Goal: Transaction & Acquisition: Purchase product/service

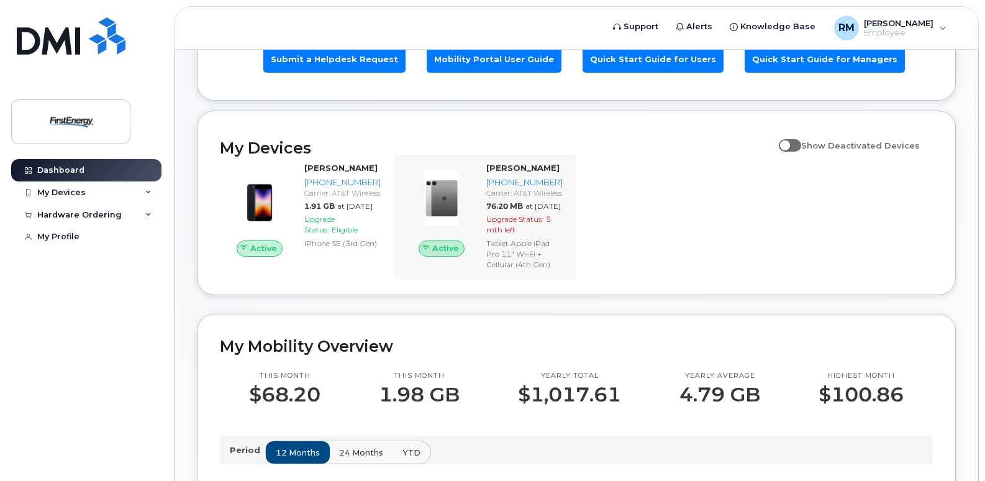
scroll to position [124, 0]
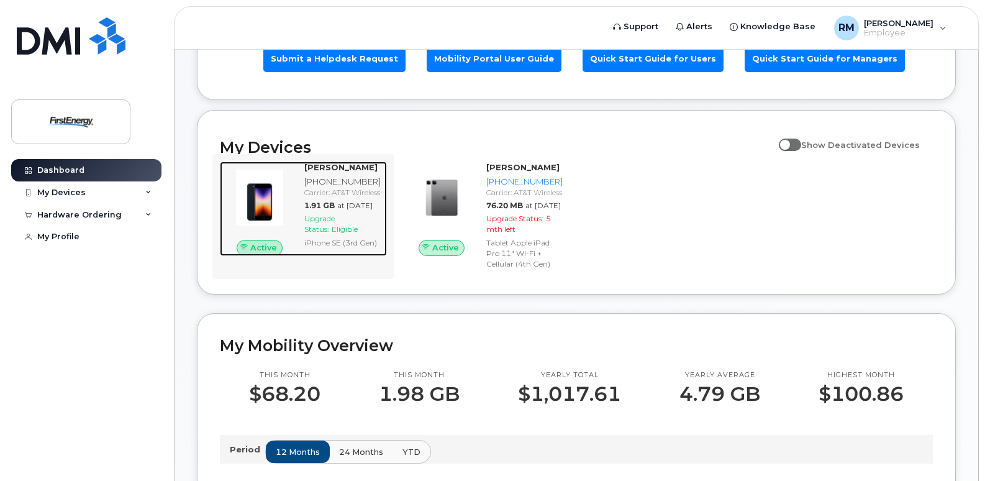
click at [315, 233] on span "Upgrade Status:" at bounding box center [319, 224] width 30 height 20
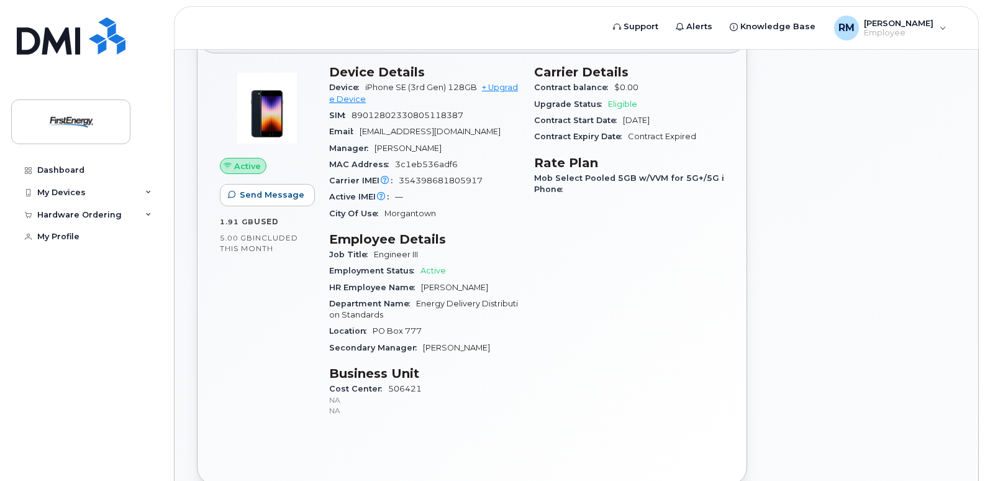
scroll to position [186, 0]
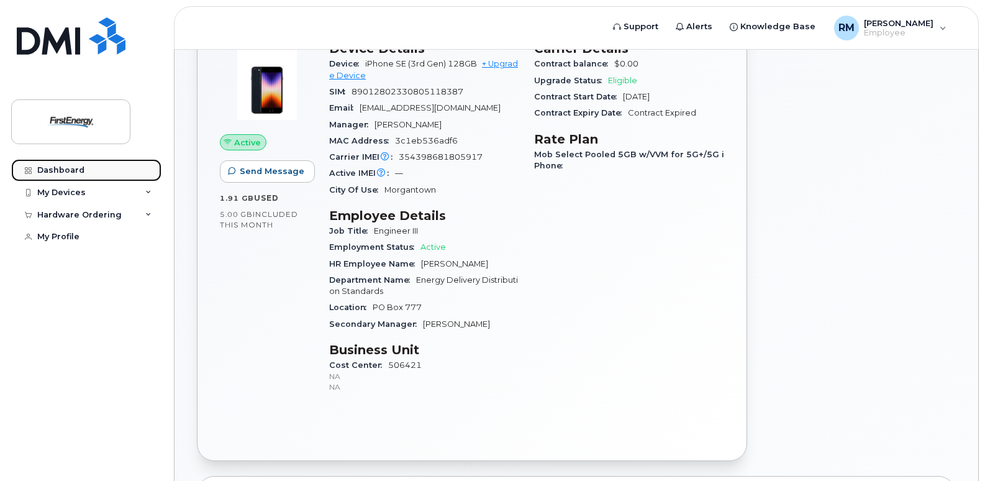
click at [69, 169] on div "Dashboard" at bounding box center [60, 170] width 47 height 10
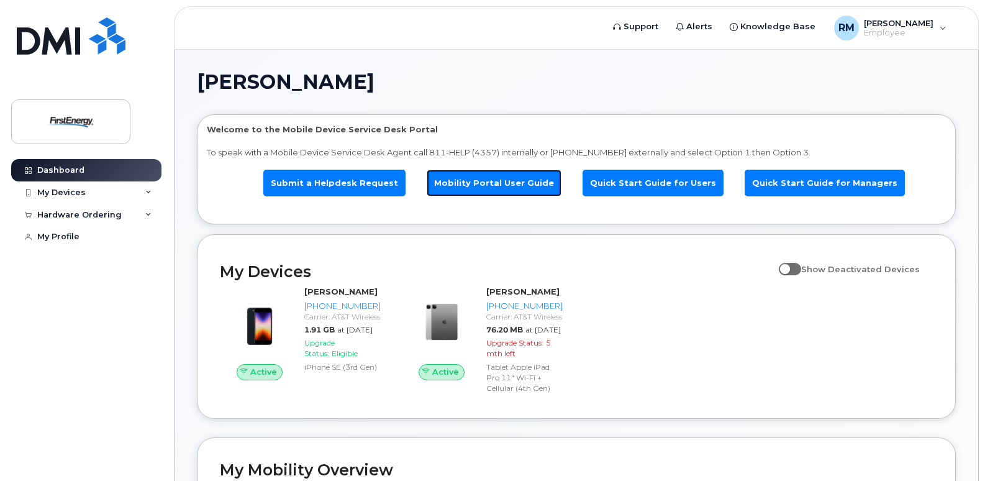
click at [505, 182] on link "Mobility Portal User Guide" at bounding box center [494, 183] width 135 height 27
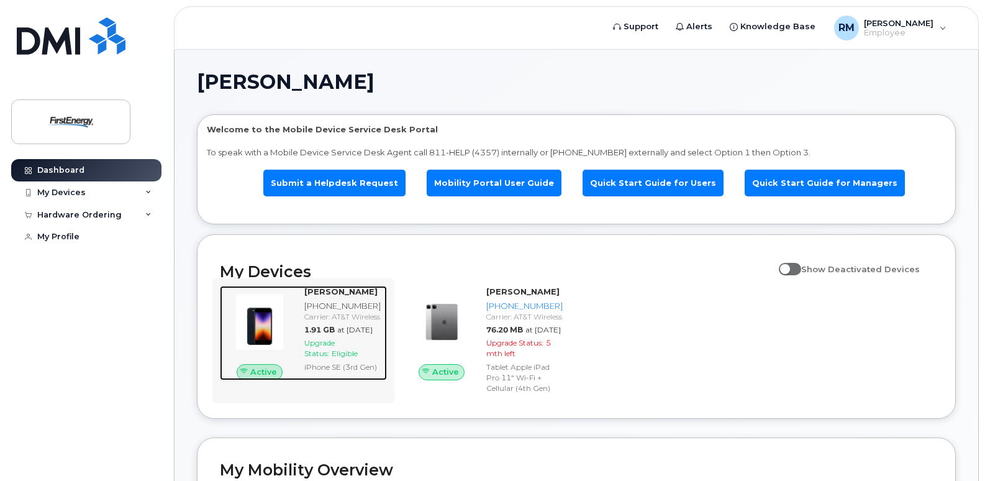
click at [333, 291] on strong "[PERSON_NAME]" at bounding box center [340, 291] width 73 height 10
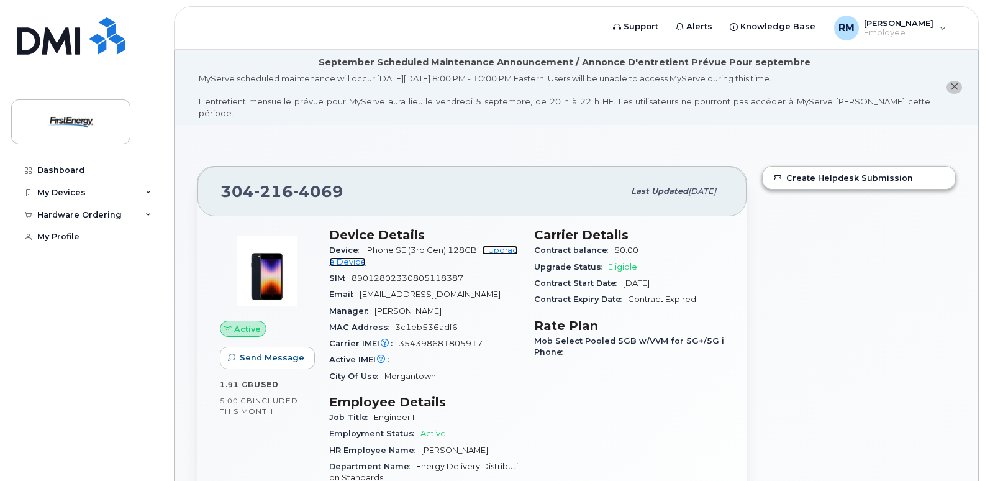
click at [494, 245] on link "+ Upgrade Device" at bounding box center [423, 255] width 189 height 20
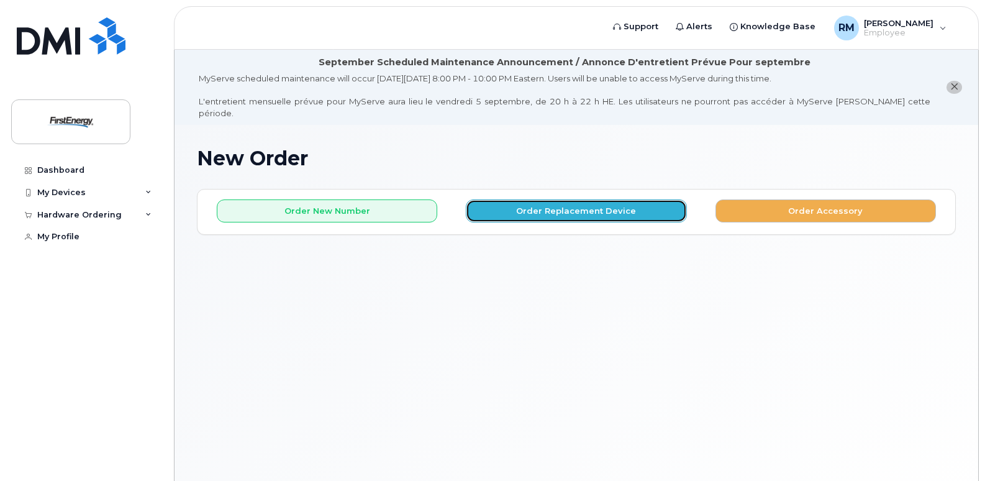
click at [528, 199] on button "Order Replacement Device" at bounding box center [576, 210] width 220 height 23
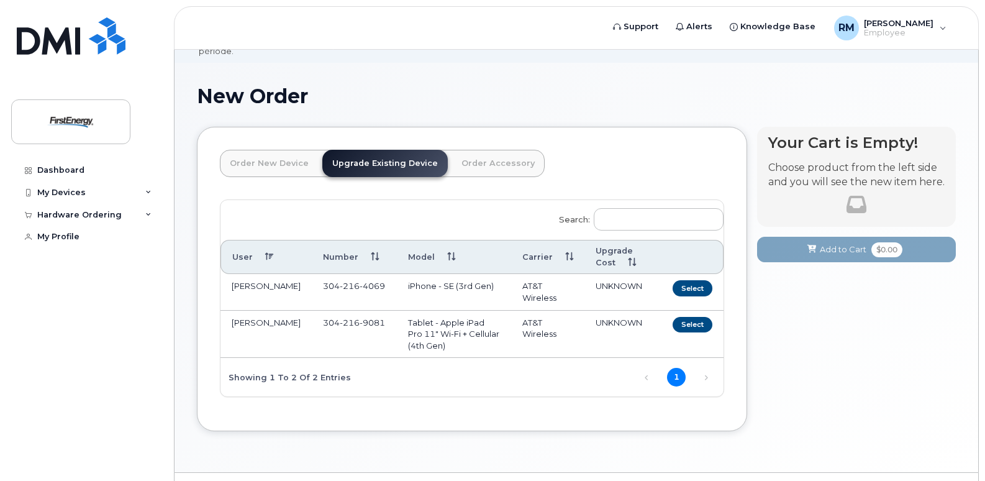
scroll to position [81, 0]
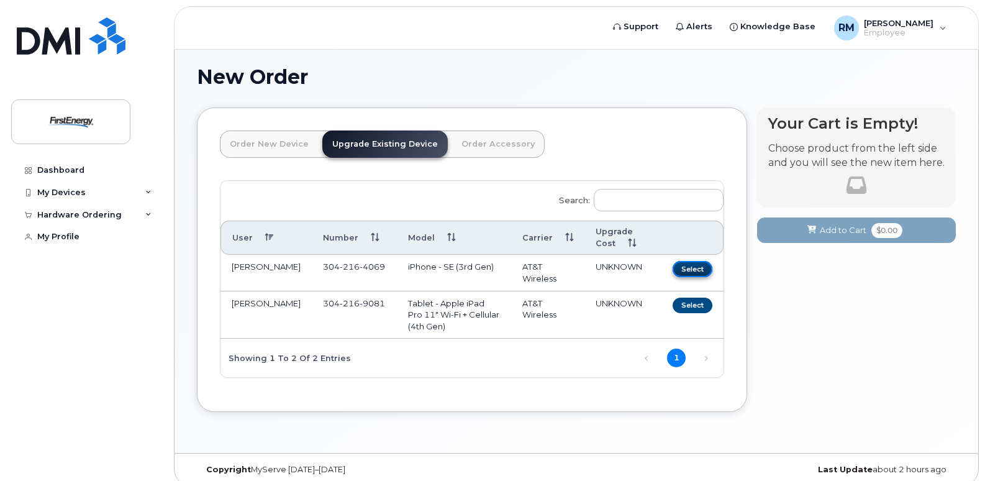
click at [692, 261] on button "Select" at bounding box center [692, 269] width 40 height 16
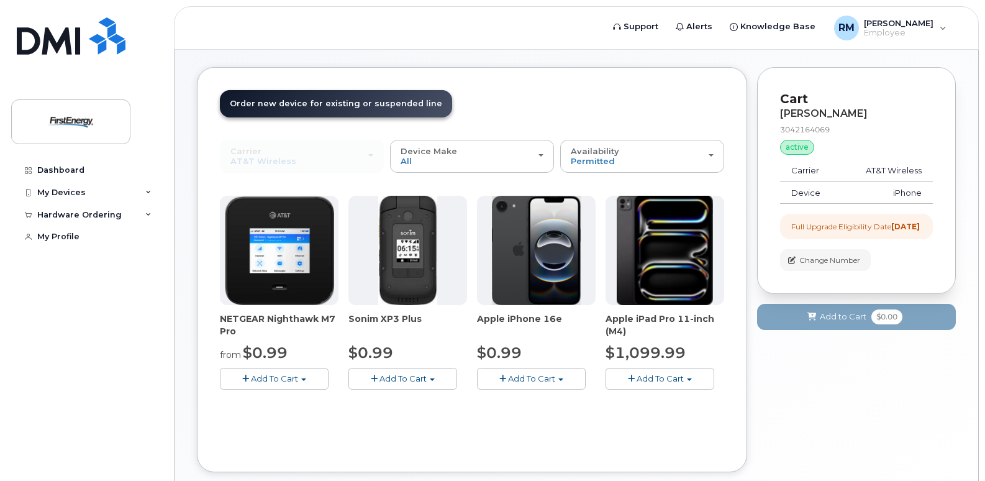
scroll to position [143, 0]
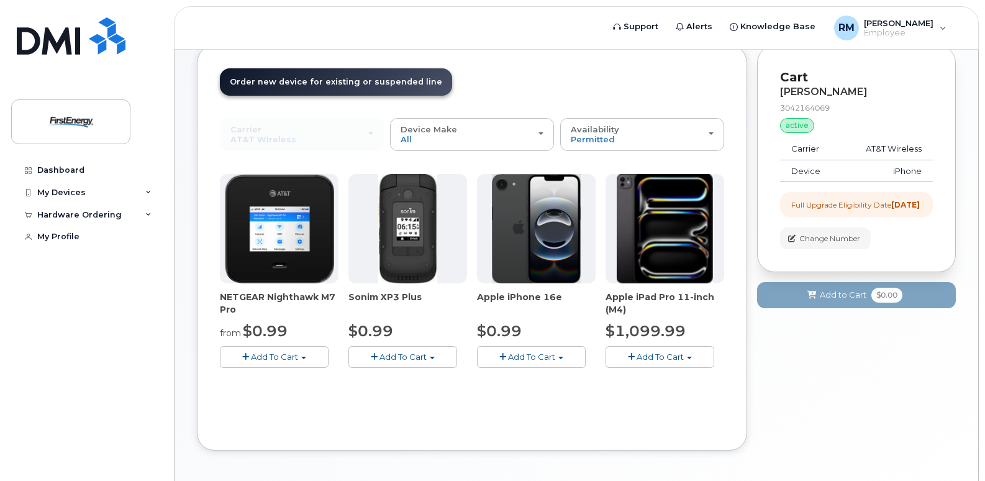
click at [564, 348] on button "Add To Cart" at bounding box center [531, 357] width 109 height 22
click at [558, 372] on link "$0.99 - 2 Year Upgrade" at bounding box center [540, 380] width 120 height 16
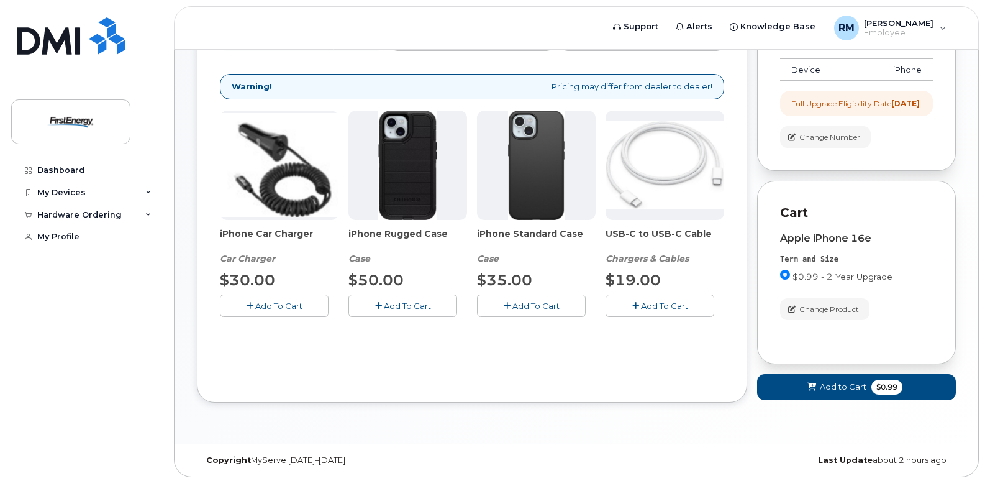
scroll to position [246, 0]
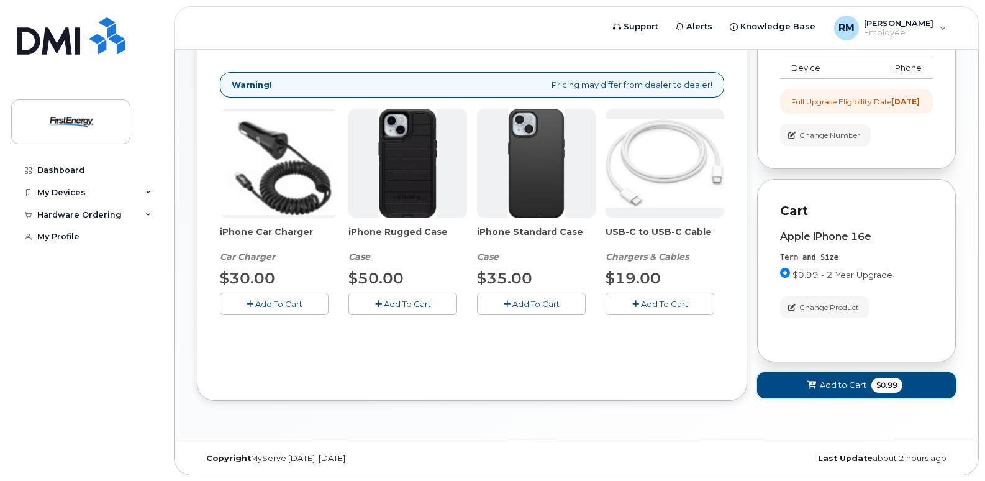
click at [793, 379] on button "Add to Cart $0.99" at bounding box center [856, 384] width 199 height 25
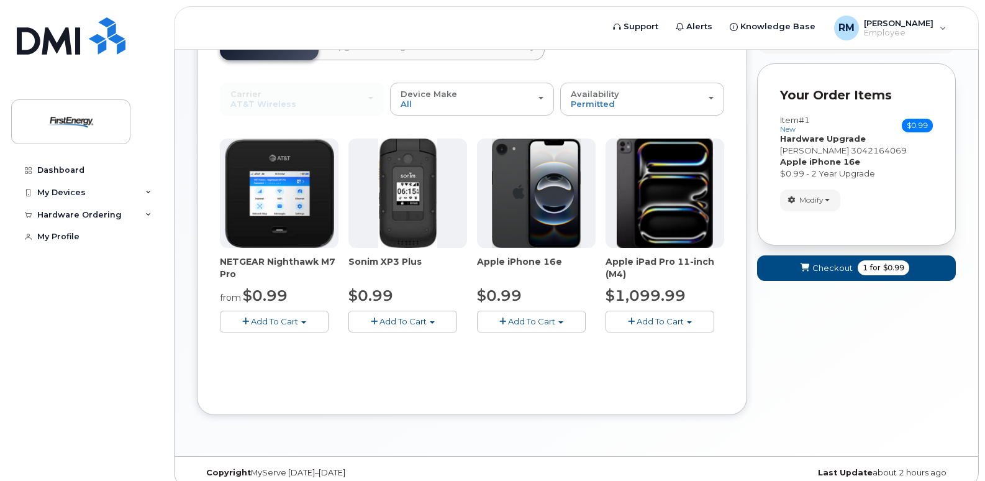
scroll to position [182, 0]
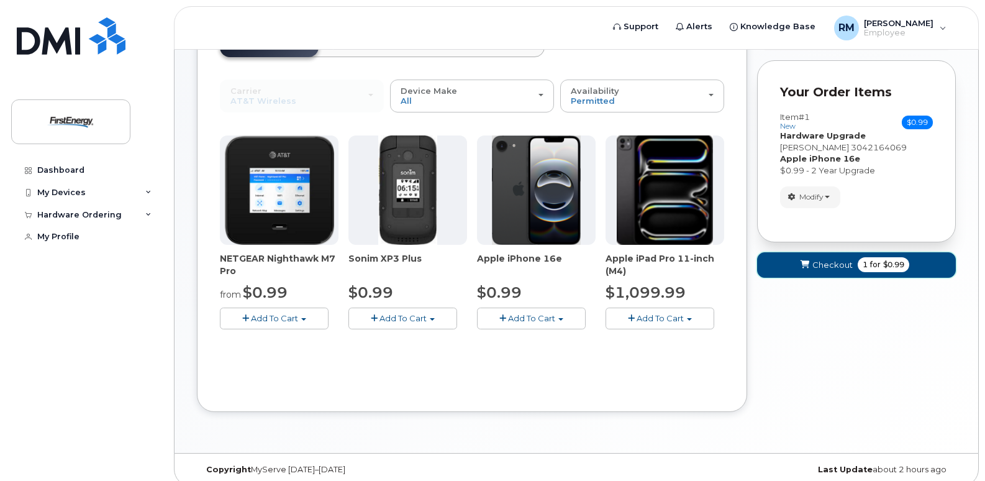
click at [828, 252] on button "Checkout 1 for $0.99" at bounding box center [856, 264] width 199 height 25
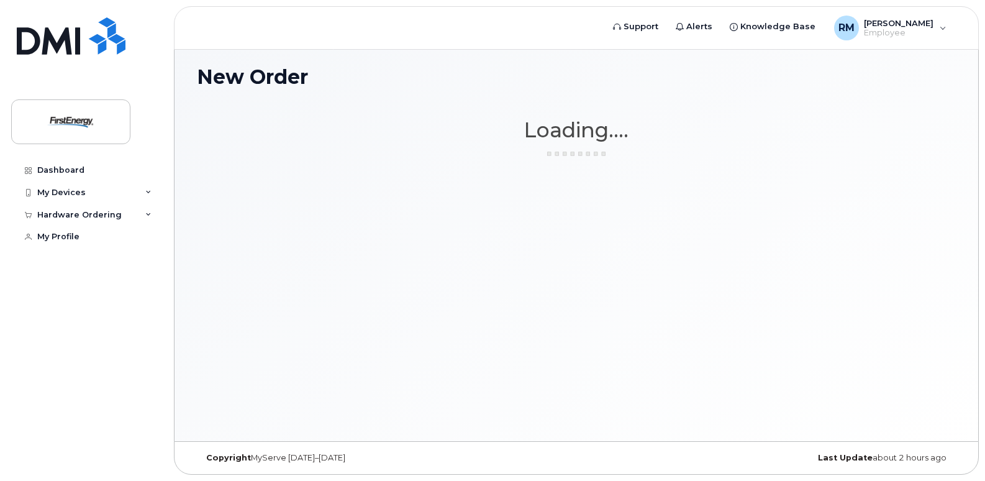
scroll to position [70, 0]
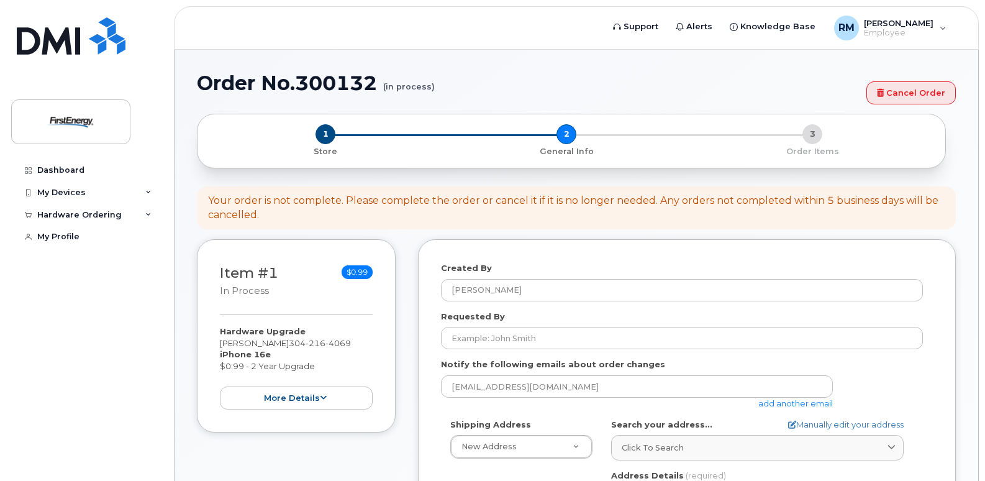
select select
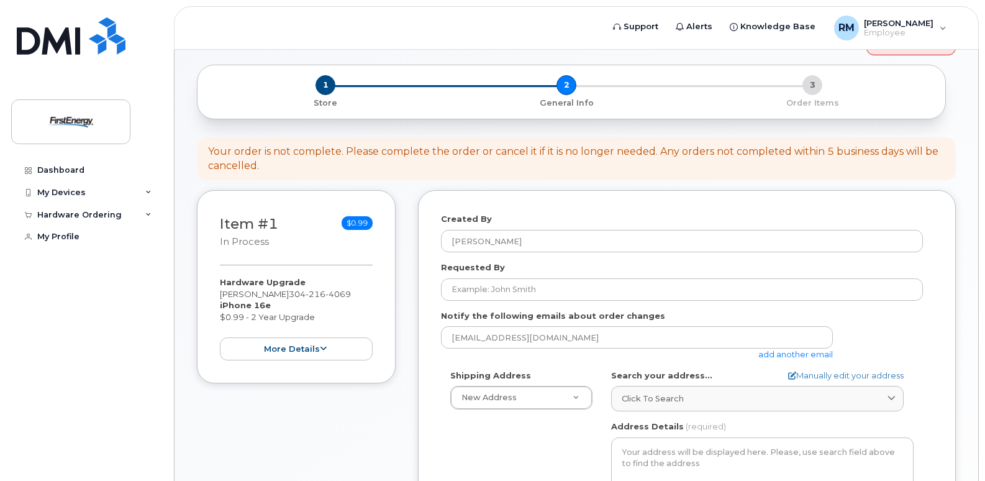
scroll to position [186, 0]
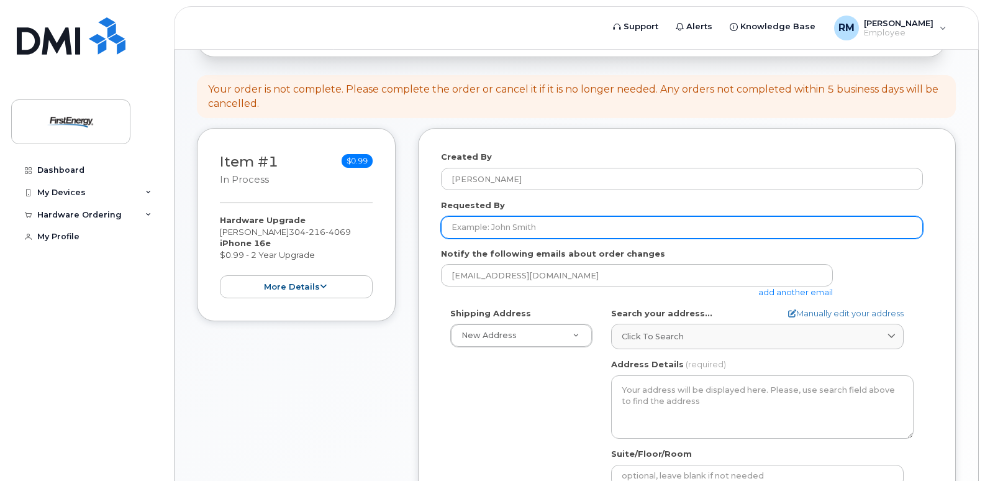
click at [498, 216] on input "Requested By" at bounding box center [682, 227] width 482 height 22
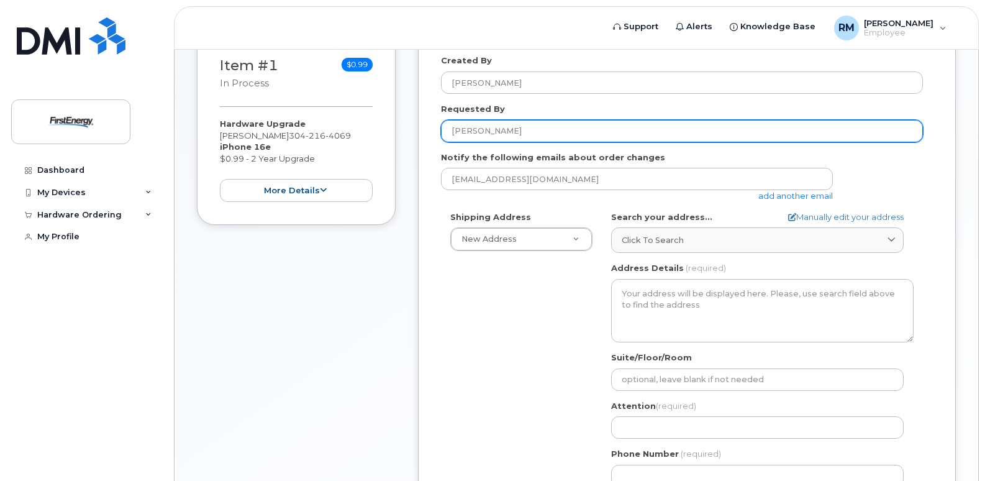
scroll to position [310, 0]
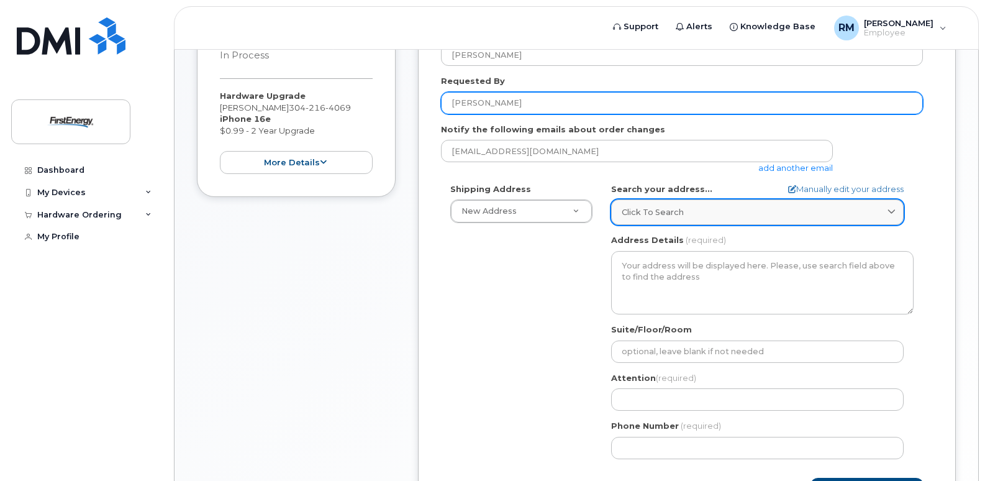
type input "[PERSON_NAME]"
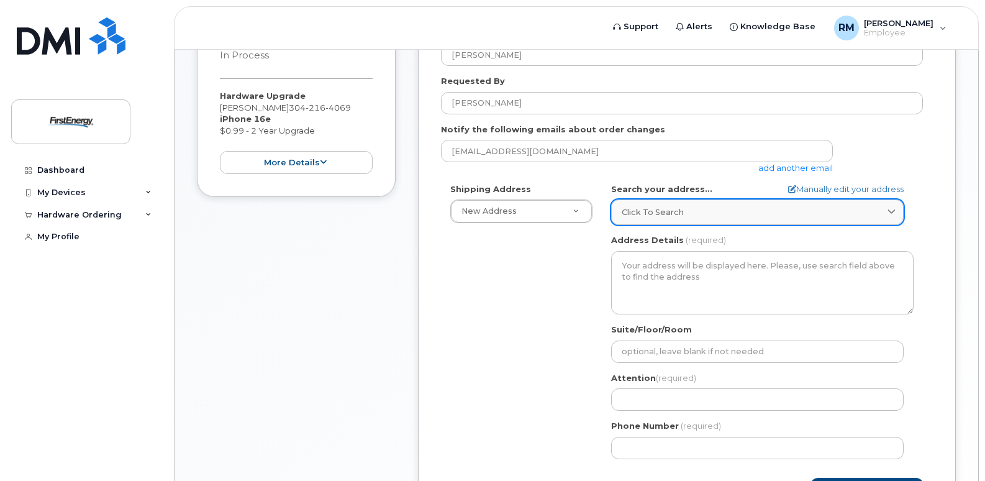
click at [730, 206] on div "Click to search" at bounding box center [757, 212] width 271 height 12
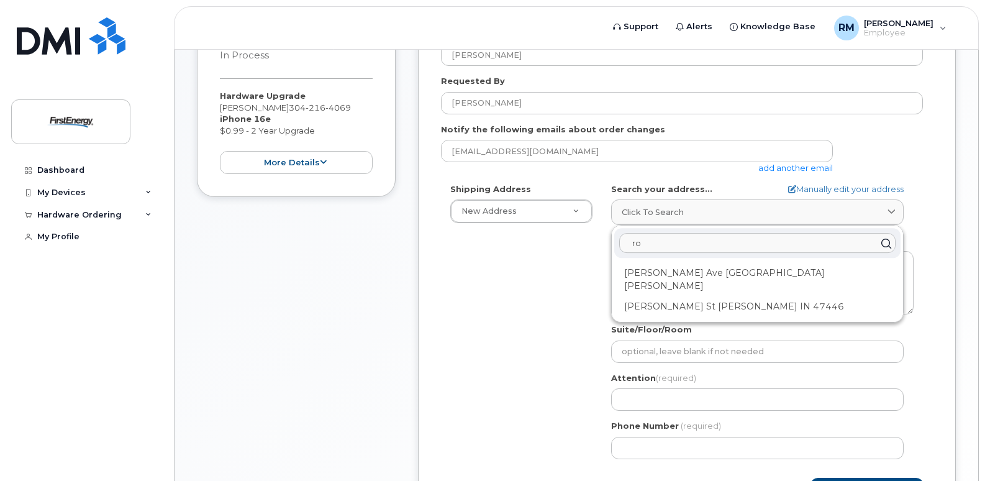
type input "r"
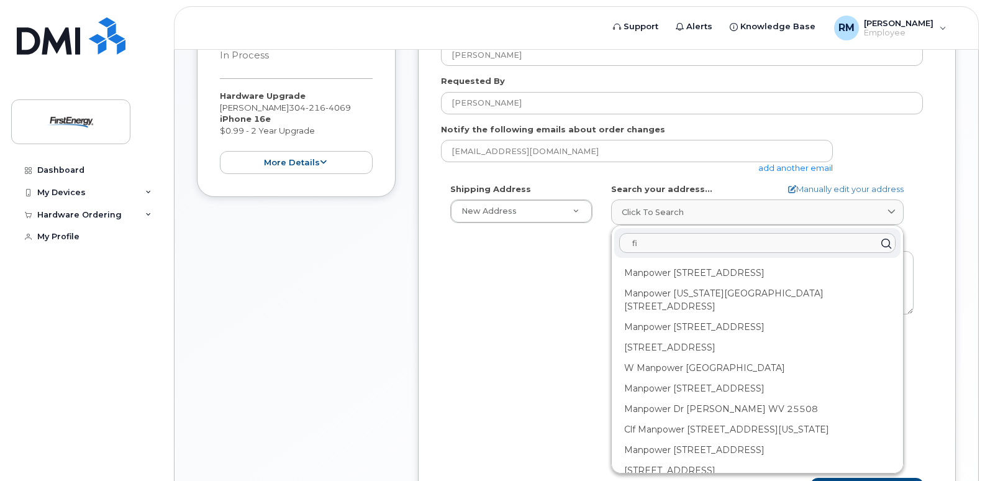
type input "f"
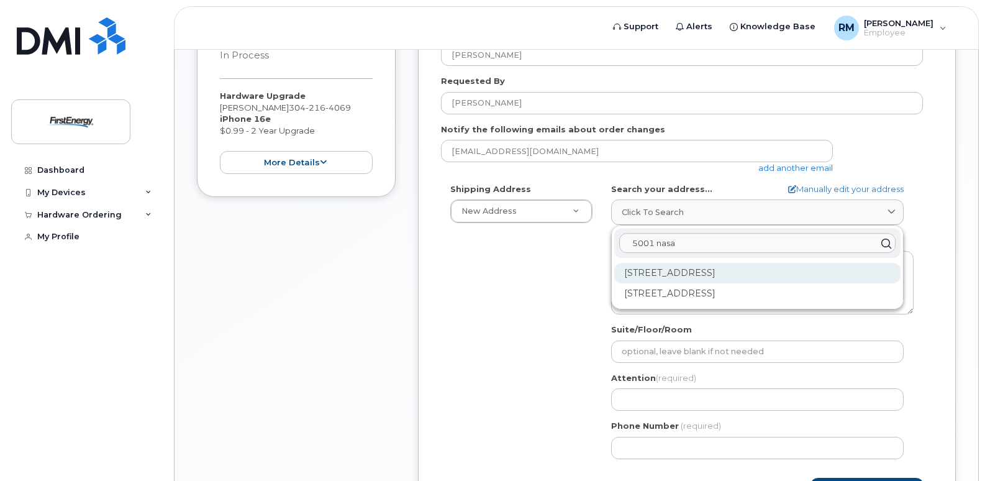
type input "5001 nasa"
click at [694, 263] on div "5001 Nasa Blvd Fairmont WV 26554-8248" at bounding box center [757, 273] width 286 height 20
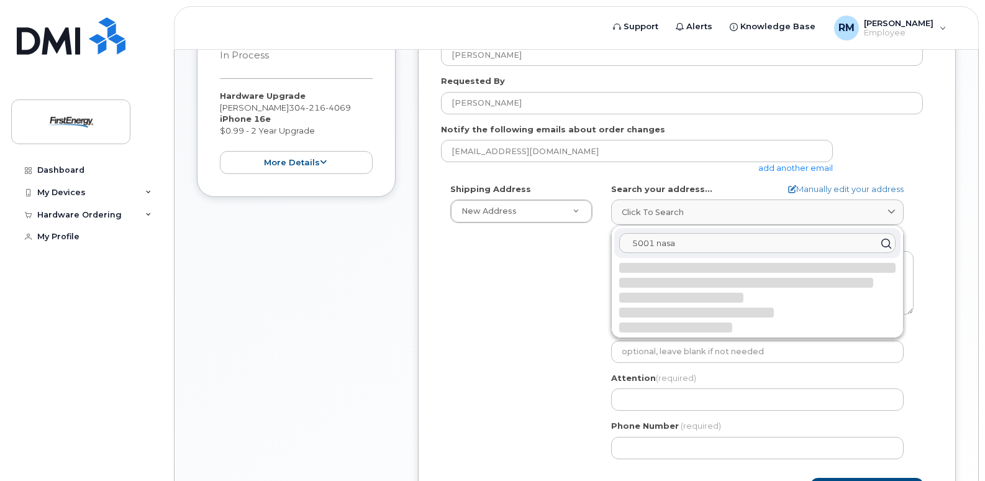
select select
type textarea "5001 Nasa Blvd FAIRMONT WV 26554-8248 UNITED STATES"
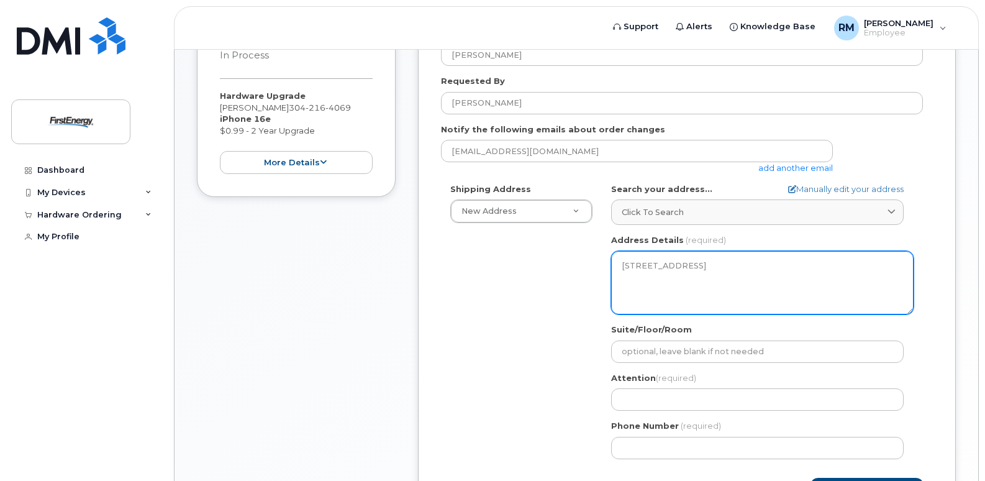
drag, startPoint x: 725, startPoint y: 284, endPoint x: 604, endPoint y: 251, distance: 125.5
click at [604, 251] on div "WV Fairmont Search your address... Manually edit your address Click to search 5…" at bounding box center [762, 325] width 321 height 285
click at [705, 284] on textarea "5001 Nasa Blvd FAIRMONT WV 26554-8248 UNITED STATES" at bounding box center [762, 282] width 302 height 63
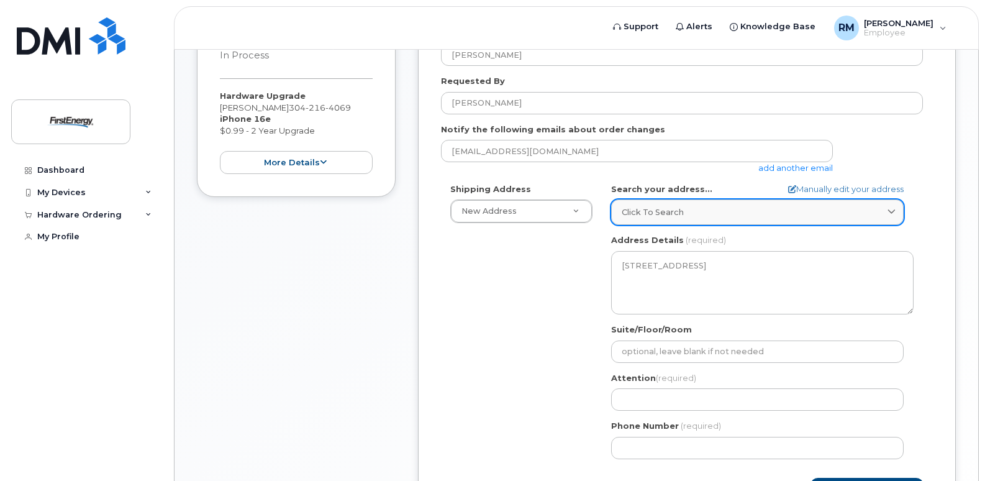
click at [692, 206] on div "Click to search" at bounding box center [757, 212] width 271 height 12
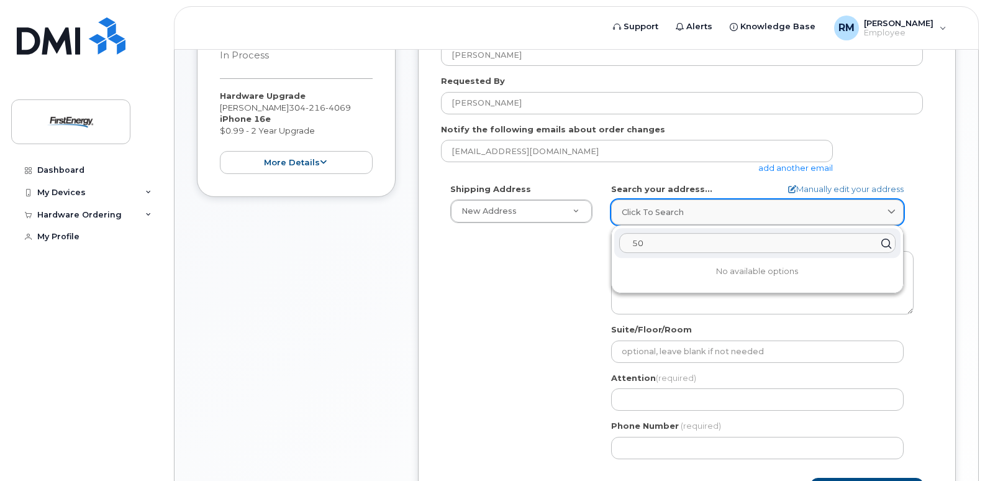
type input "5"
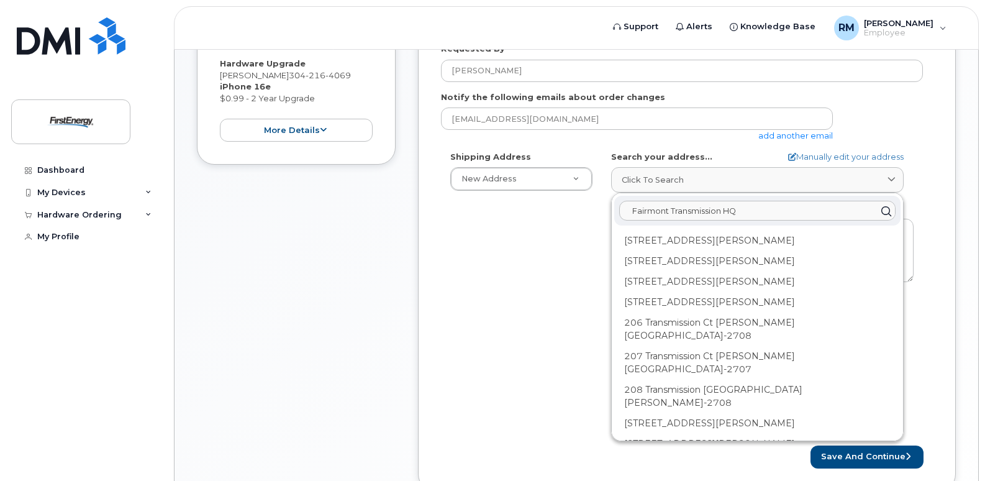
scroll to position [298, 0]
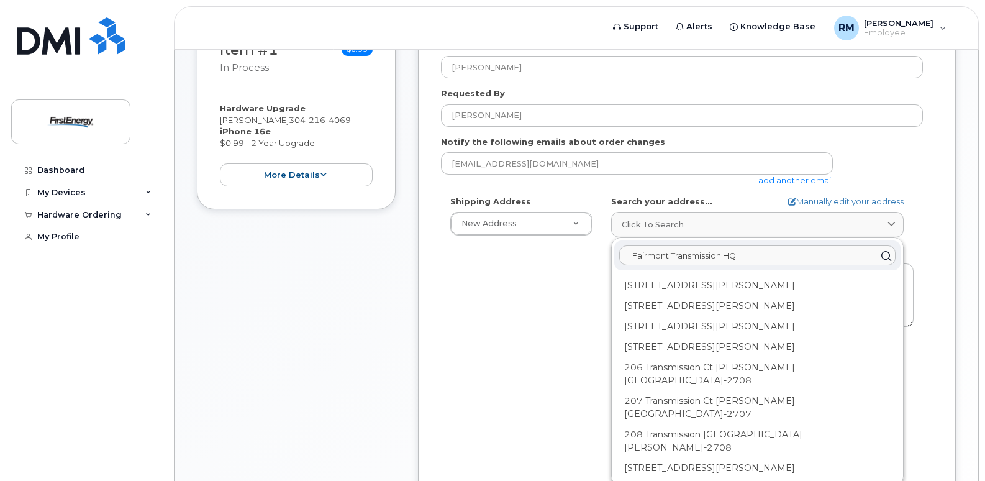
type input "Fairmont Transmission HQ"
click at [571, 288] on div "Shipping Address New Address New Address WV Fairmont Search your address... Man…" at bounding box center [682, 338] width 482 height 285
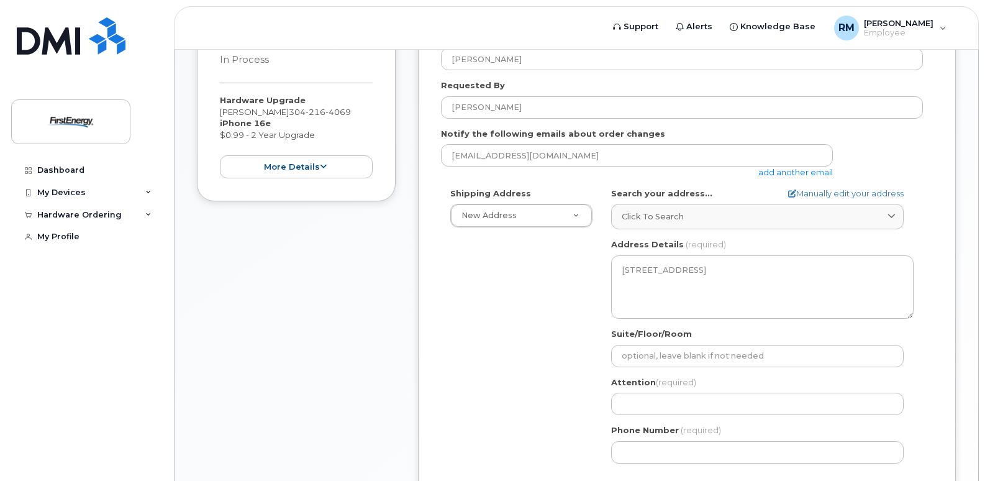
scroll to position [360, 0]
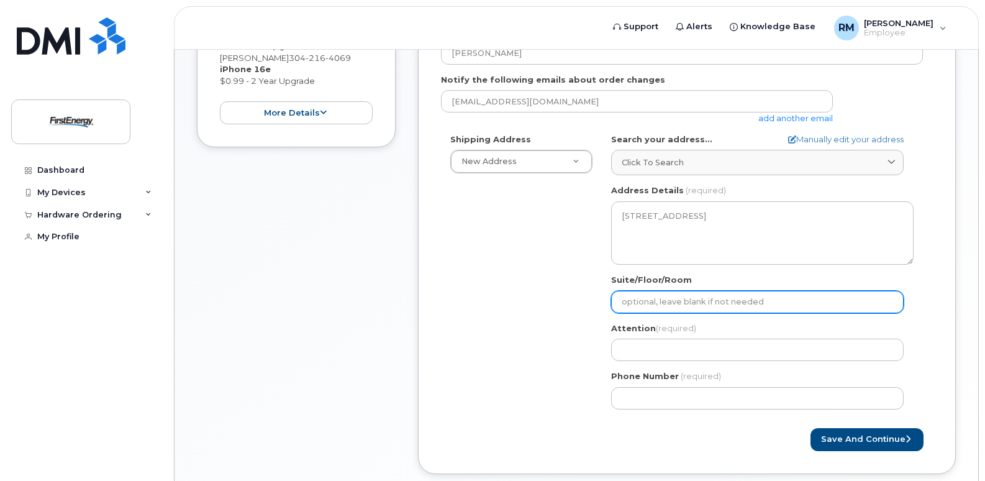
click at [629, 291] on input "Suite/Floor/Room" at bounding box center [757, 302] width 292 height 22
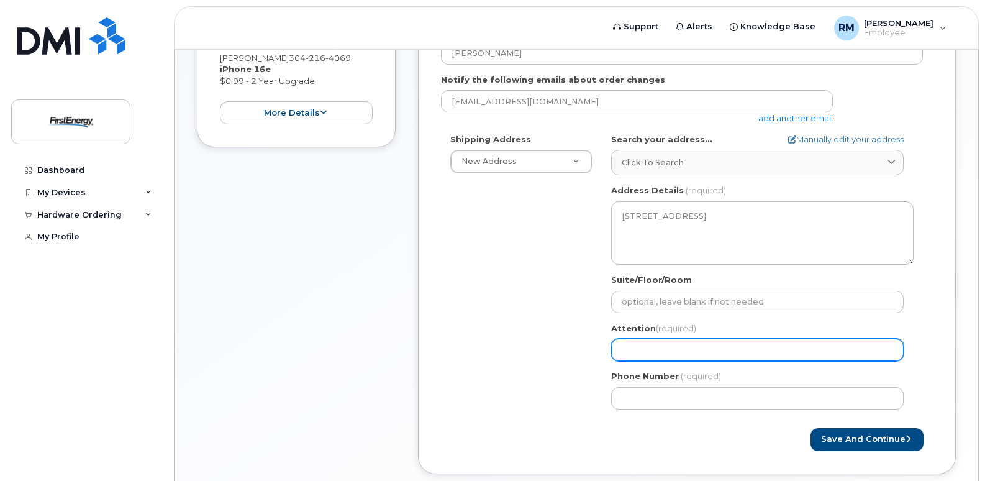
click at [633, 338] on input "Attention (required)" at bounding box center [757, 349] width 292 height 22
select select
type input "M"
select select
type input "Mi"
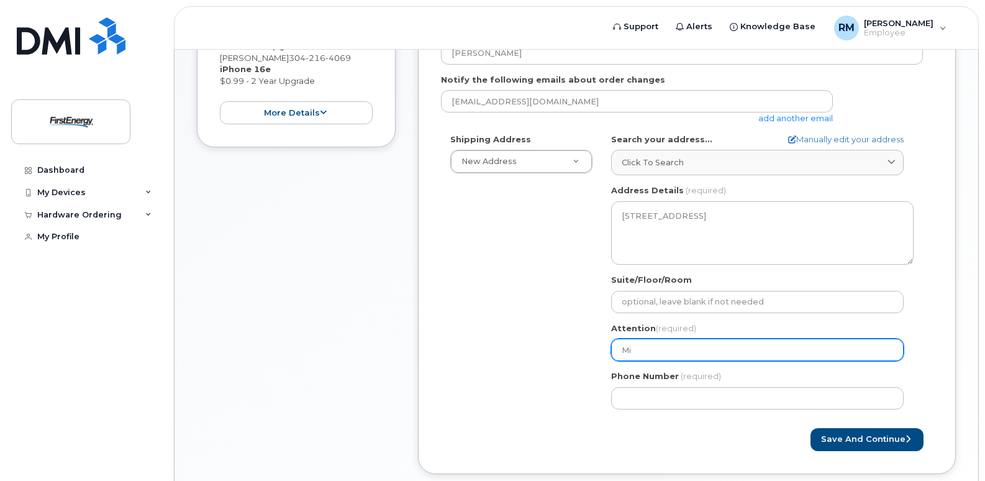
select select
type input "Mit"
select select
type input "Mitc"
select select
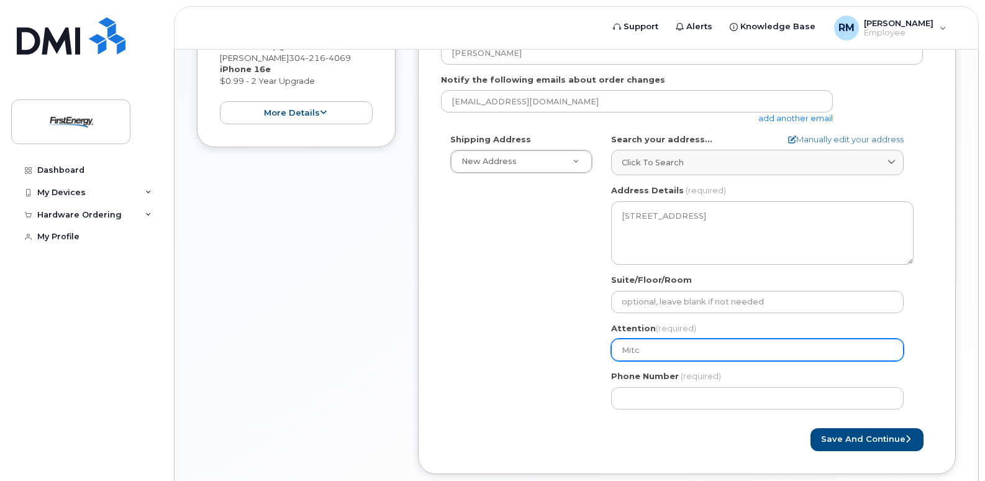
type input "Mitch"
select select
type input "Mitche"
select select
type input "Mitchel"
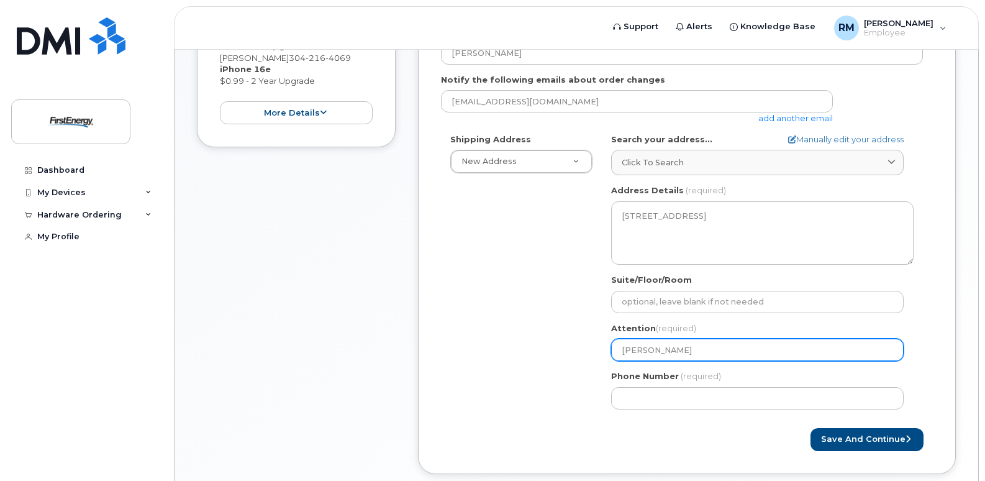
select select
type input "Mitchell"
select select
type input "Mitchell R"
select select
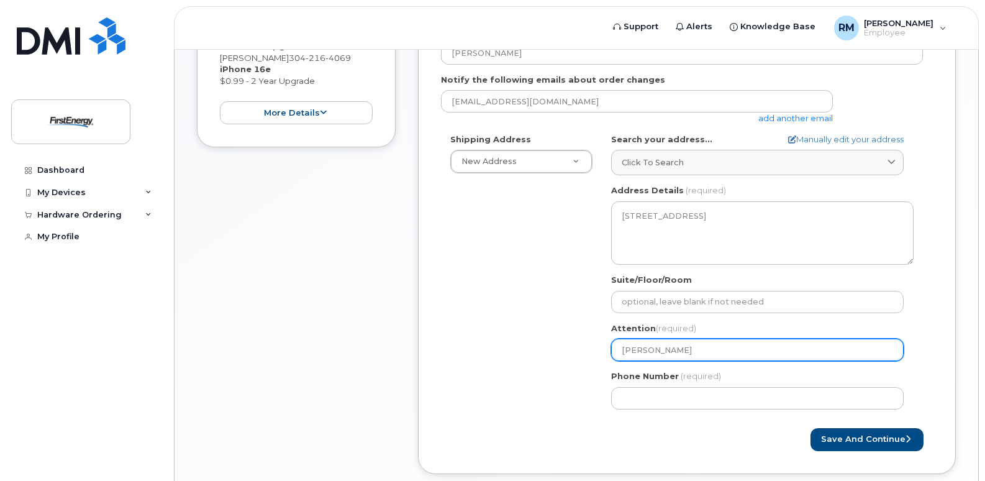
type input "Mitchell Ro"
select select
type input "Mitchell Ros"
select select
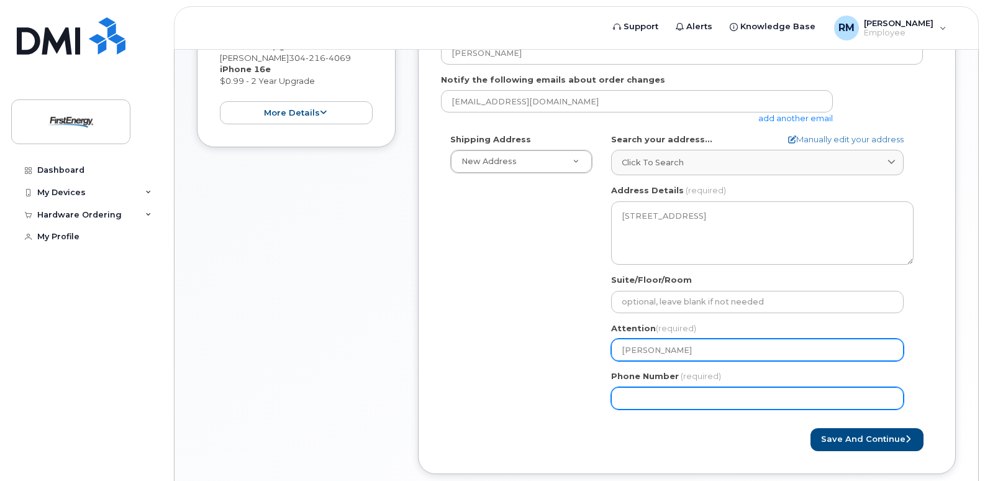
type input "[PERSON_NAME]"
click at [639, 387] on input "Phone Number" at bounding box center [757, 398] width 292 height 22
type input "304"
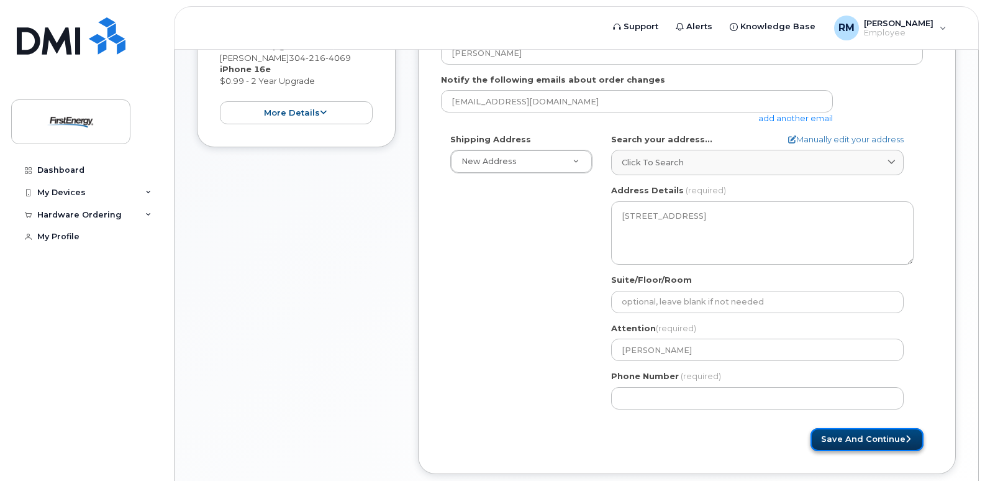
click at [848, 430] on button "Save and Continue" at bounding box center [866, 439] width 113 height 23
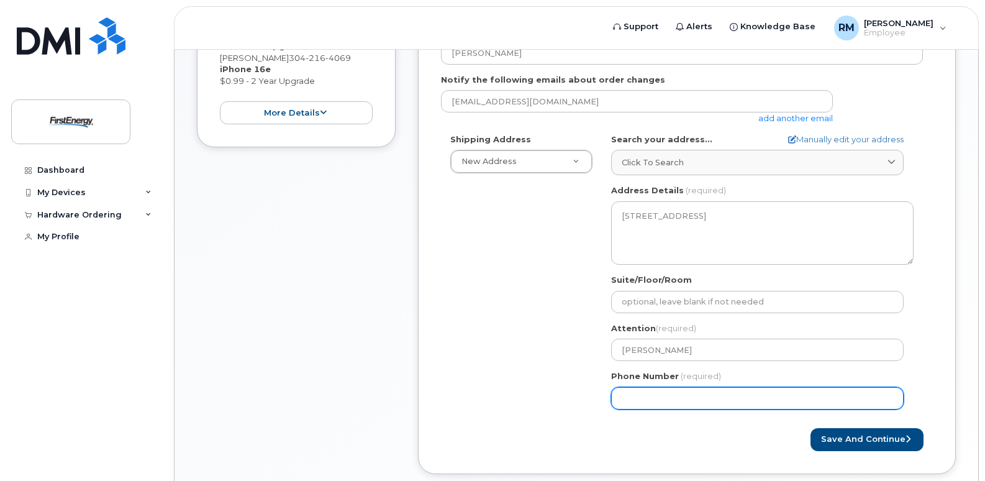
click at [700, 387] on input "Phone Number" at bounding box center [757, 398] width 292 height 22
type input "304216406"
select select
type input "3042164069"
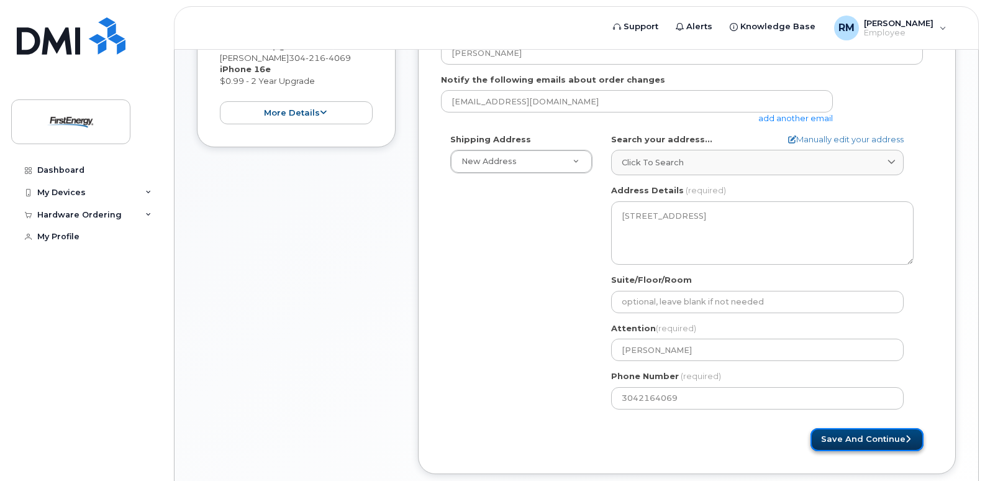
click at [831, 429] on button "Save and Continue" at bounding box center [866, 439] width 113 height 23
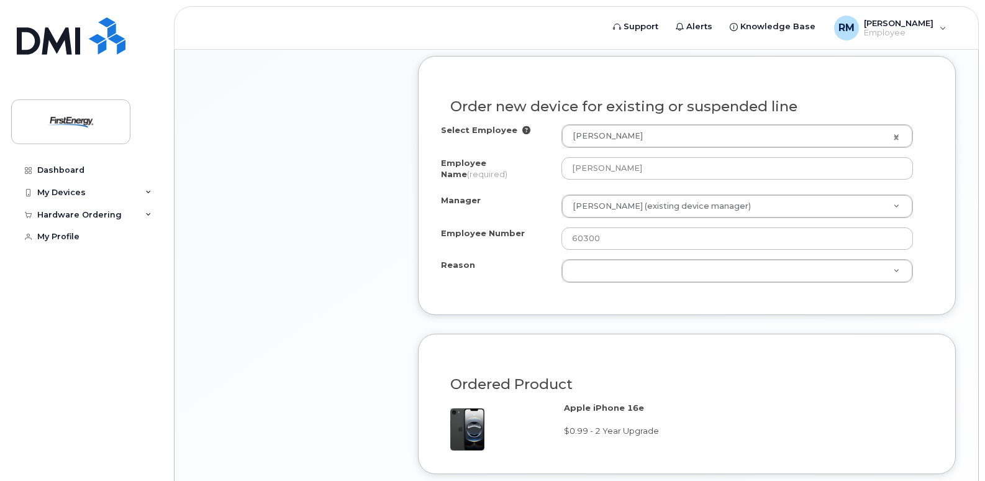
scroll to position [745, 0]
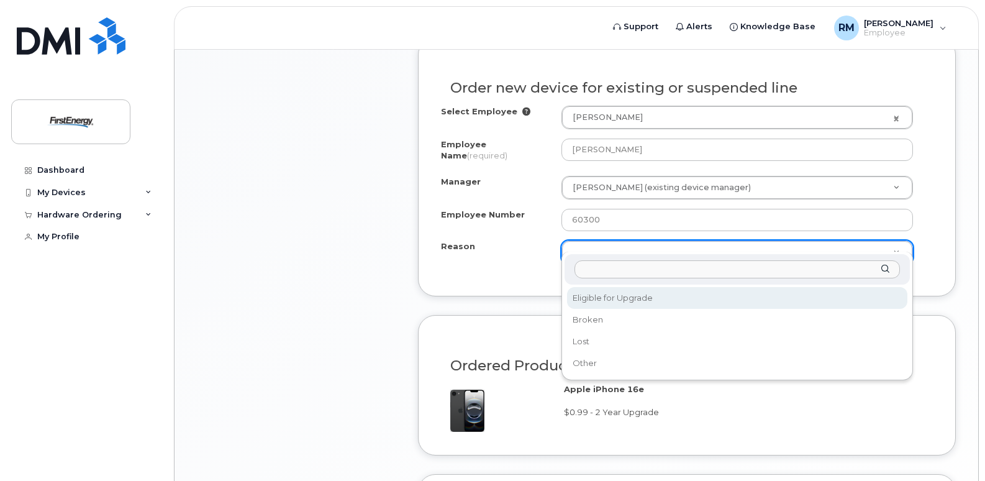
select select "eligible_for_upgrade"
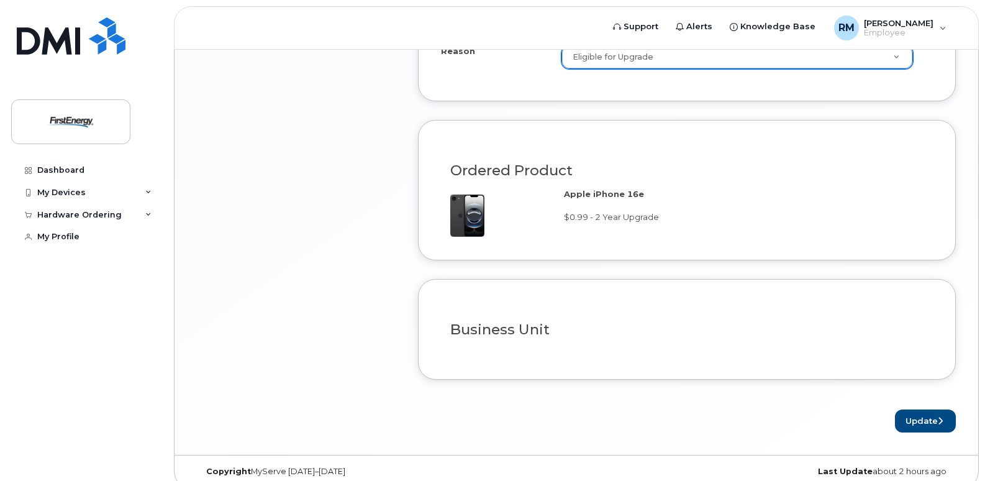
scroll to position [942, 0]
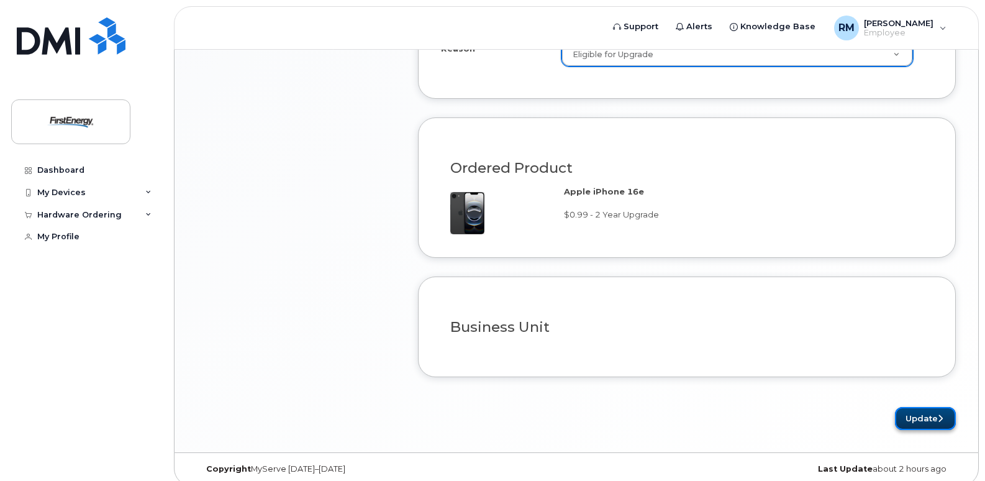
click at [915, 407] on button "Update" at bounding box center [925, 418] width 61 height 23
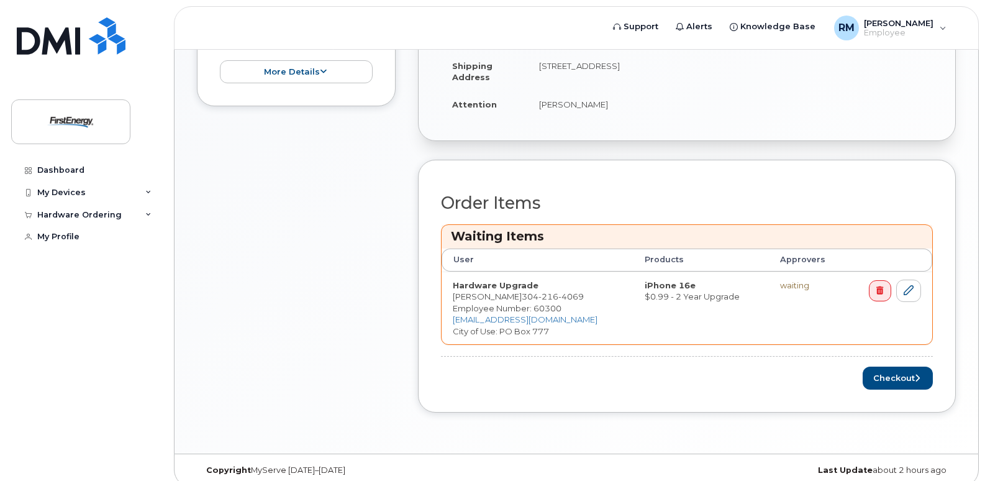
scroll to position [455, 0]
click at [896, 366] on button "Checkout" at bounding box center [897, 377] width 70 height 23
